Goal: Navigation & Orientation: Find specific page/section

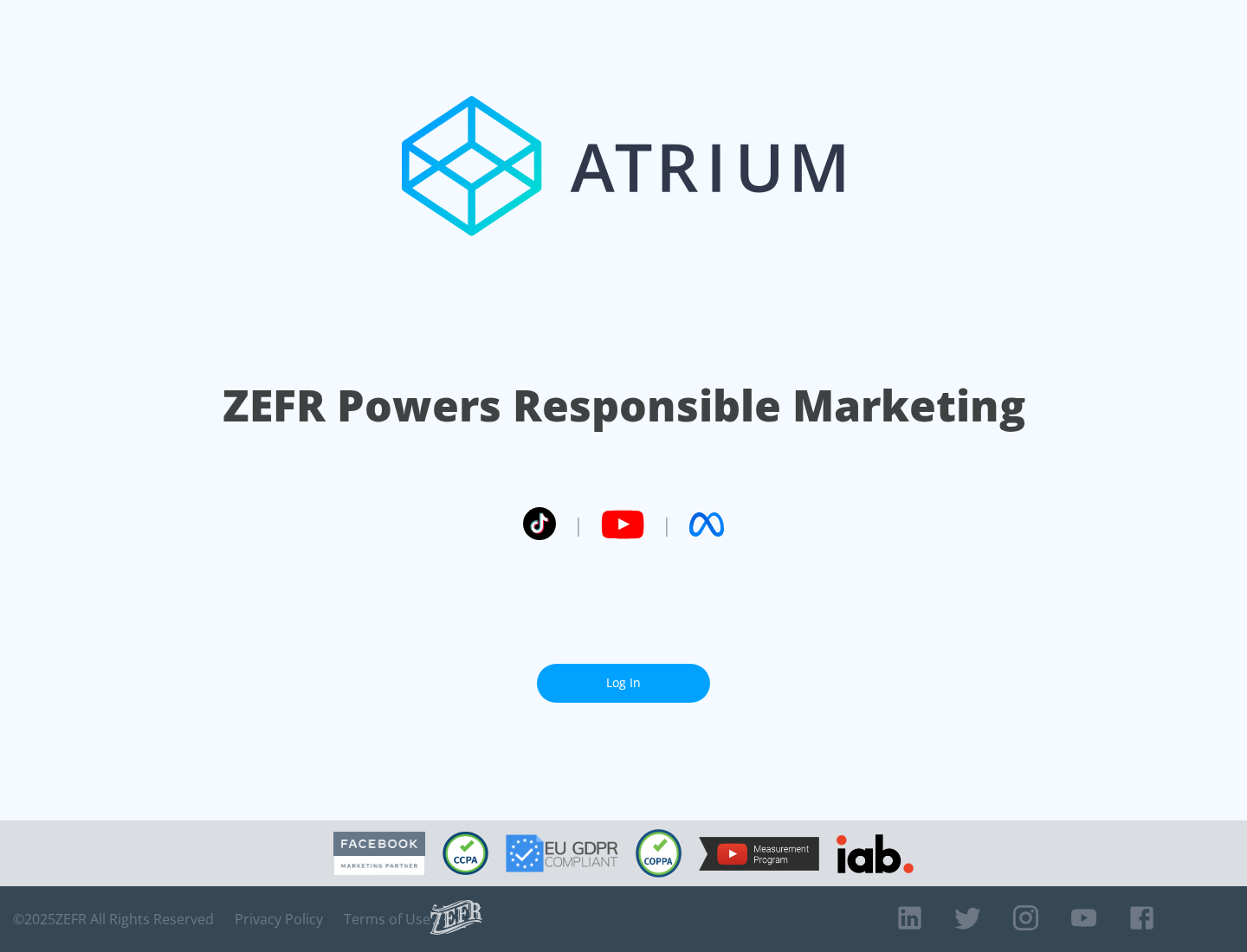
click at [624, 676] on link "Log In" at bounding box center [623, 684] width 174 height 39
